Goal: Task Accomplishment & Management: Use online tool/utility

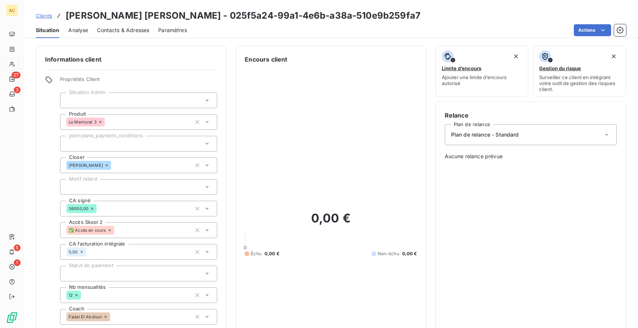
scroll to position [280, 0]
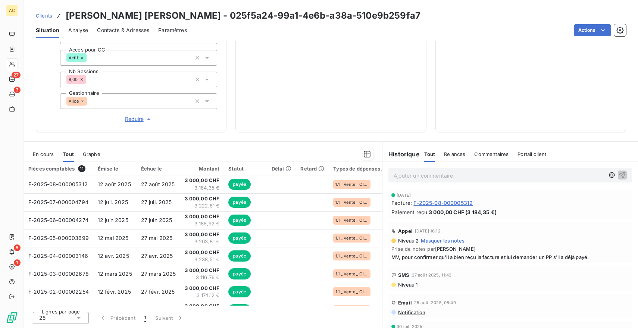
click at [45, 15] on span "Clients" at bounding box center [44, 16] width 16 height 6
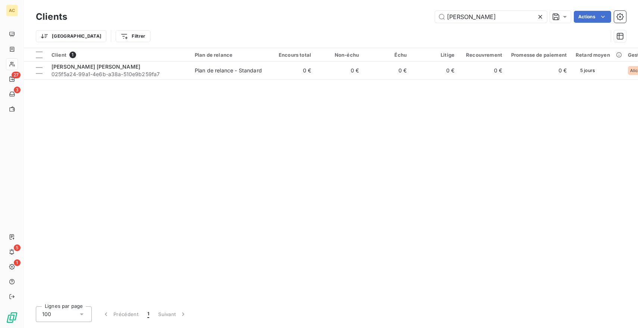
drag, startPoint x: 487, startPoint y: 16, endPoint x: 343, endPoint y: 16, distance: 143.6
click at [343, 16] on div "[PERSON_NAME]" at bounding box center [351, 17] width 550 height 12
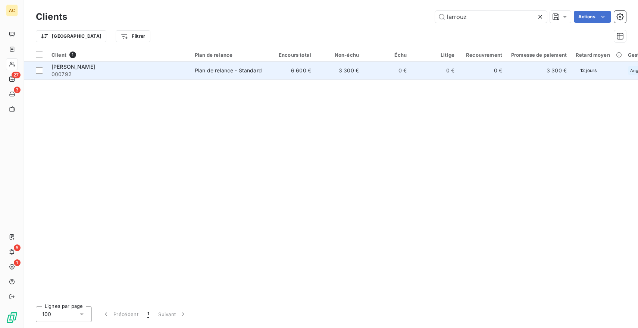
type input "larrouz"
click at [228, 63] on td "Plan de relance - Standard" at bounding box center [229, 71] width 78 height 18
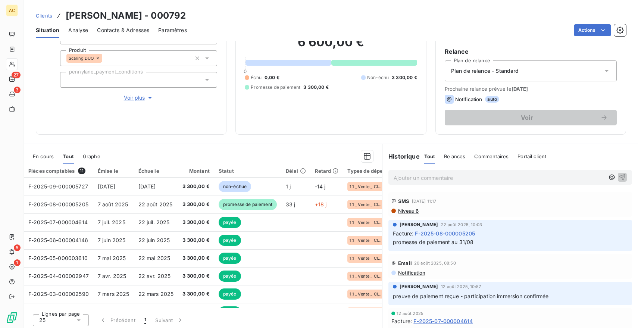
scroll to position [66, 0]
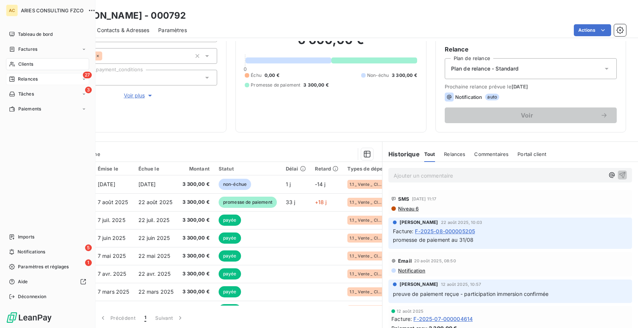
click at [25, 77] on span "Relances" at bounding box center [28, 79] width 20 height 7
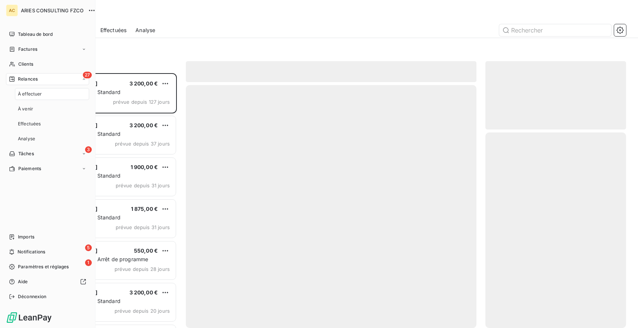
scroll to position [255, 141]
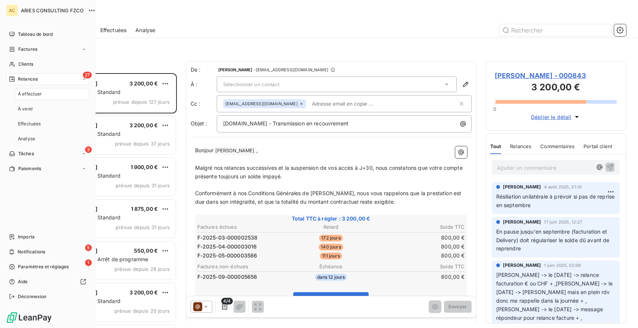
click at [42, 92] on span "À effectuer" at bounding box center [30, 94] width 24 height 7
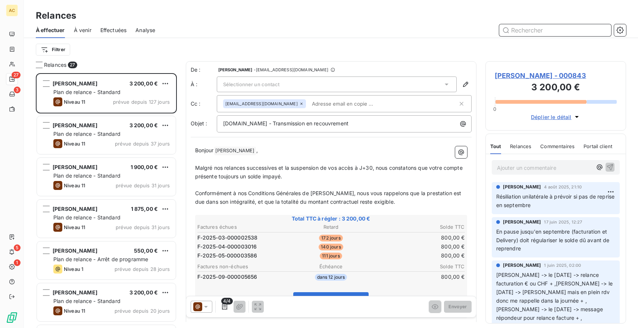
click at [542, 25] on input "text" at bounding box center [555, 30] width 112 height 12
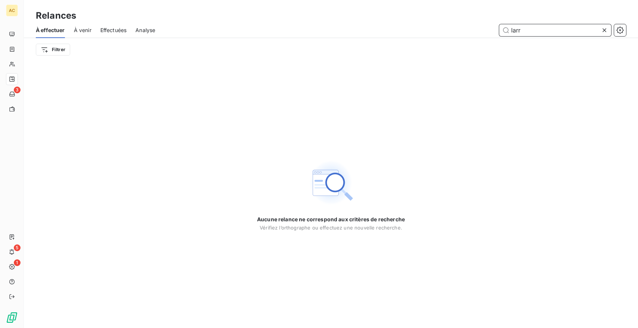
click at [114, 29] on span "Effectuées" at bounding box center [113, 29] width 26 height 7
type input "larr"
click at [123, 32] on span "Effectuées" at bounding box center [113, 29] width 26 height 7
click at [52, 46] on html "AC 3 5 1 Relances À effectuer À venir Effectuées Analyse larr Filtrer Aucune re…" at bounding box center [319, 164] width 638 height 328
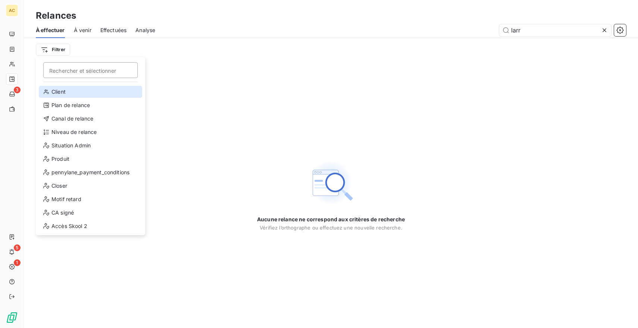
click at [64, 90] on div "Client" at bounding box center [90, 92] width 103 height 12
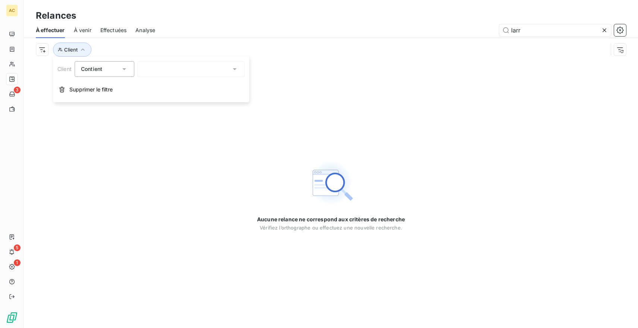
click at [169, 66] on div at bounding box center [190, 69] width 107 height 16
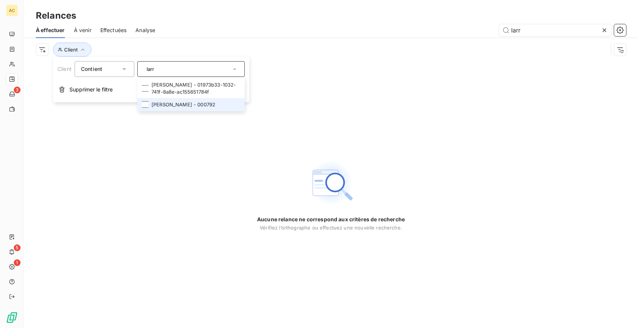
type input "larr"
click at [181, 105] on li "[PERSON_NAME] - 000792" at bounding box center [190, 104] width 107 height 13
click at [283, 43] on div "Client : [PERSON_NAME]" at bounding box center [322, 50] width 572 height 14
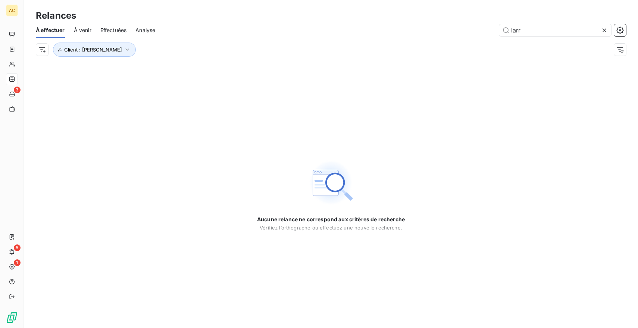
click at [86, 36] on div "À venir" at bounding box center [83, 30] width 18 height 16
click at [110, 30] on span "Effectuées" at bounding box center [113, 29] width 26 height 7
click at [604, 29] on icon at bounding box center [604, 30] width 4 height 4
click at [111, 26] on span "Effectuées" at bounding box center [113, 29] width 26 height 7
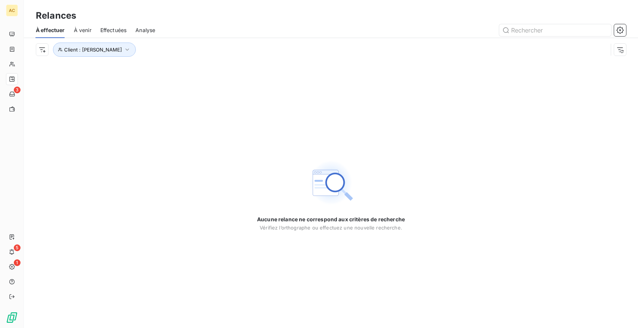
click at [73, 27] on div "À effectuer À venir Effectuées Analyse" at bounding box center [331, 30] width 614 height 16
click at [123, 50] on icon "button" at bounding box center [126, 49] width 7 height 7
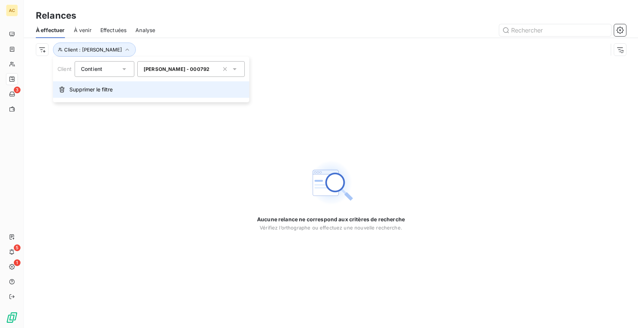
click at [100, 91] on span "Supprimer le filtre" at bounding box center [90, 89] width 43 height 7
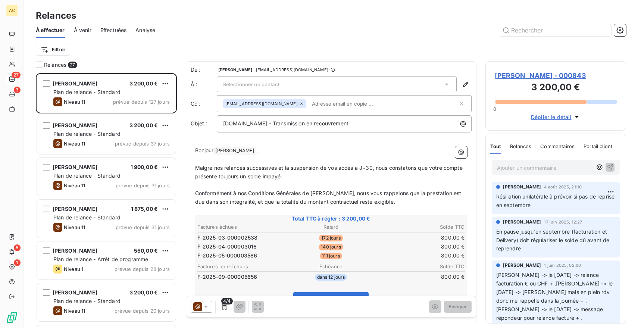
scroll to position [255, 141]
click at [112, 28] on span "Effectuées" at bounding box center [113, 29] width 26 height 7
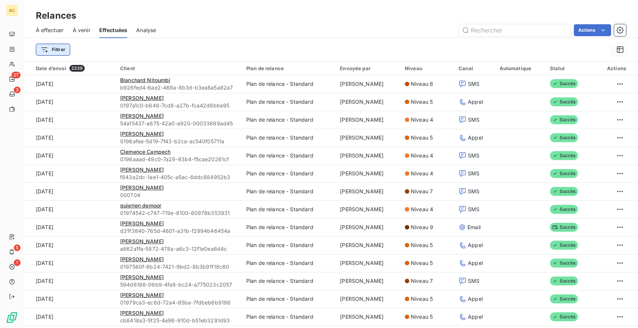
click at [61, 50] on html "AC 27 3 5 1 Relances À effectuer À venir Effectuées Analyse Actions Filtrer Dat…" at bounding box center [319, 164] width 638 height 328
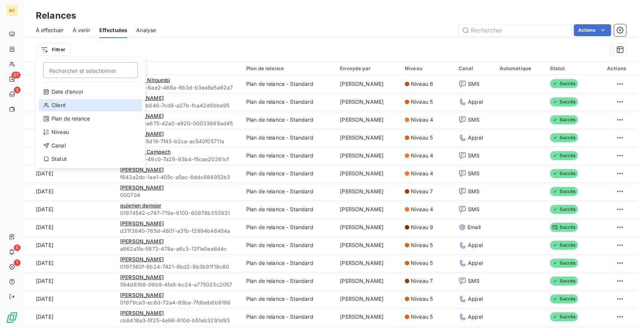
click at [68, 104] on div "Client" at bounding box center [90, 105] width 103 height 12
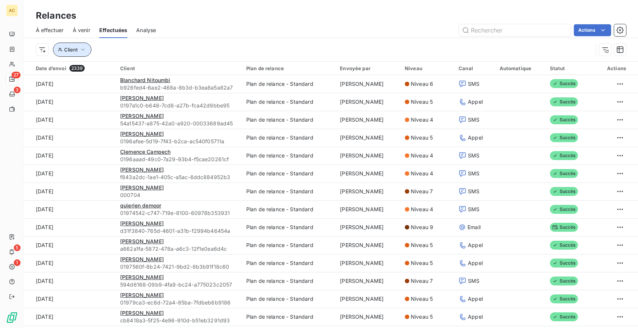
click at [82, 48] on icon "button" at bounding box center [82, 49] width 7 height 7
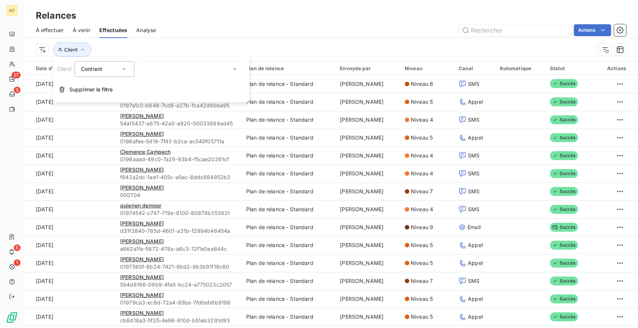
click at [156, 72] on div at bounding box center [190, 69] width 107 height 16
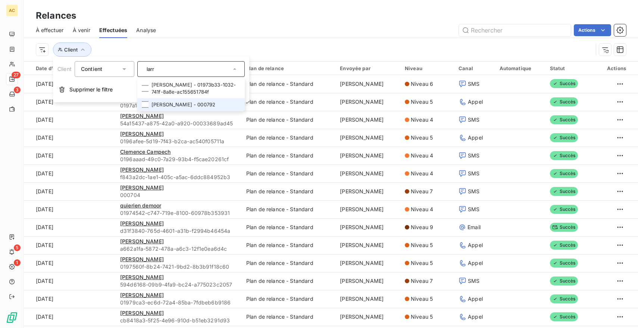
type input "larr"
click at [171, 105] on li "[PERSON_NAME] - 000792" at bounding box center [190, 104] width 107 height 13
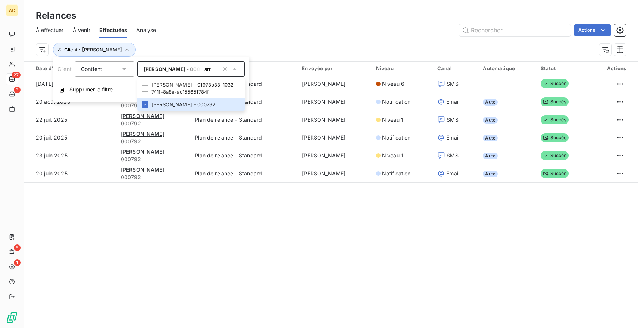
click at [192, 50] on div "Client : [PERSON_NAME]" at bounding box center [314, 50] width 557 height 14
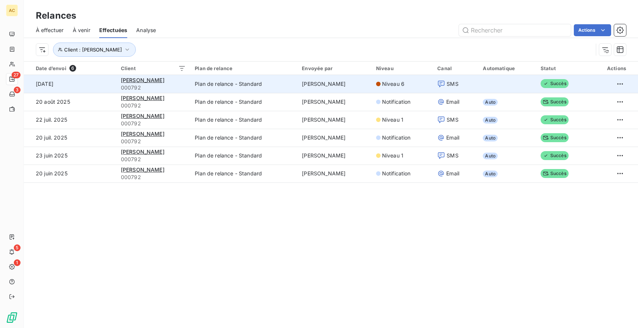
click at [399, 88] on td "Niveau 6" at bounding box center [401, 84] width 61 height 18
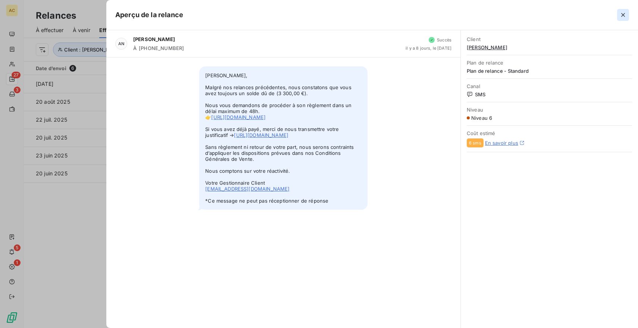
click at [623, 15] on icon "button" at bounding box center [623, 15] width 4 height 4
click at [623, 15] on div "Relances" at bounding box center [331, 15] width 614 height 13
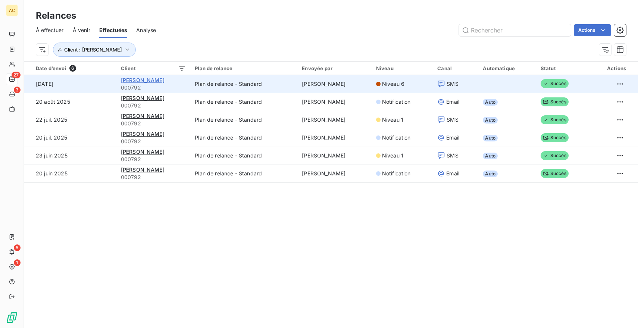
click at [153, 81] on span "[PERSON_NAME]" at bounding box center [143, 80] width 44 height 6
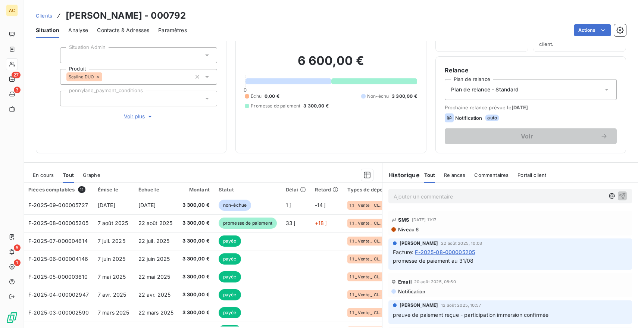
scroll to position [57, 0]
